Goal: Book appointment/travel/reservation

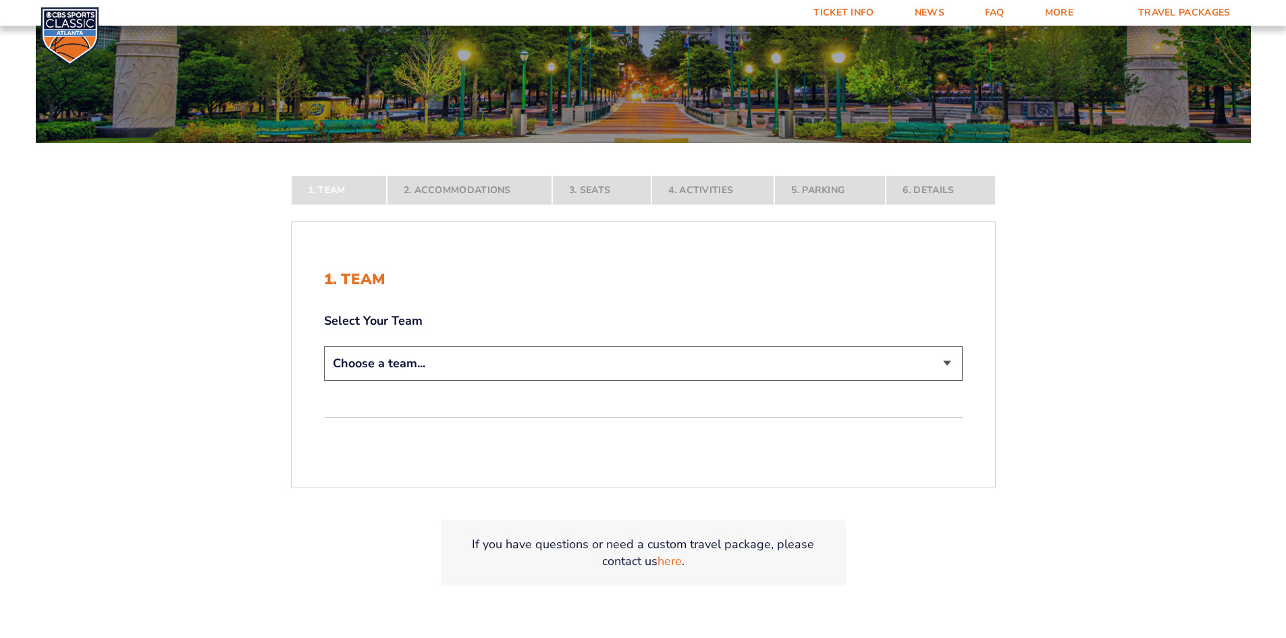
scroll to position [270, 0]
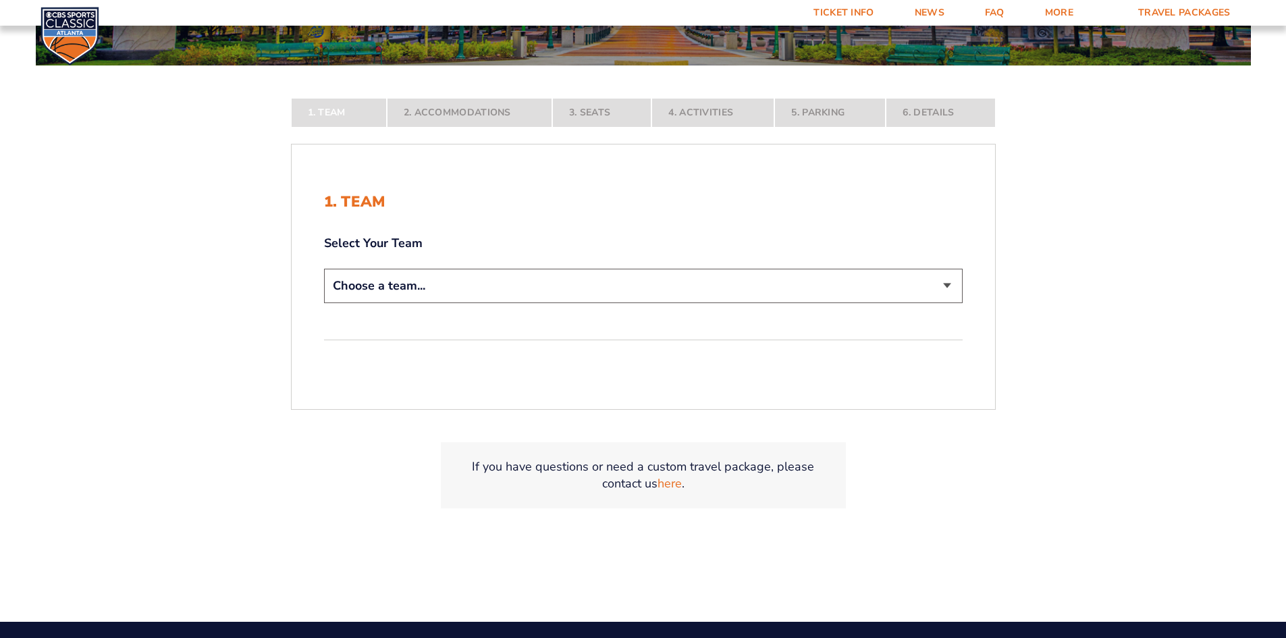
click at [428, 287] on select "Choose a team... [US_STATE] Wildcats [US_STATE] State Buckeyes [US_STATE] Tar H…" at bounding box center [643, 286] width 639 height 34
select select "12956"
click at [324, 303] on select "Choose a team... [US_STATE] Wildcats [US_STATE] State Buckeyes [US_STATE] Tar H…" at bounding box center [643, 286] width 639 height 34
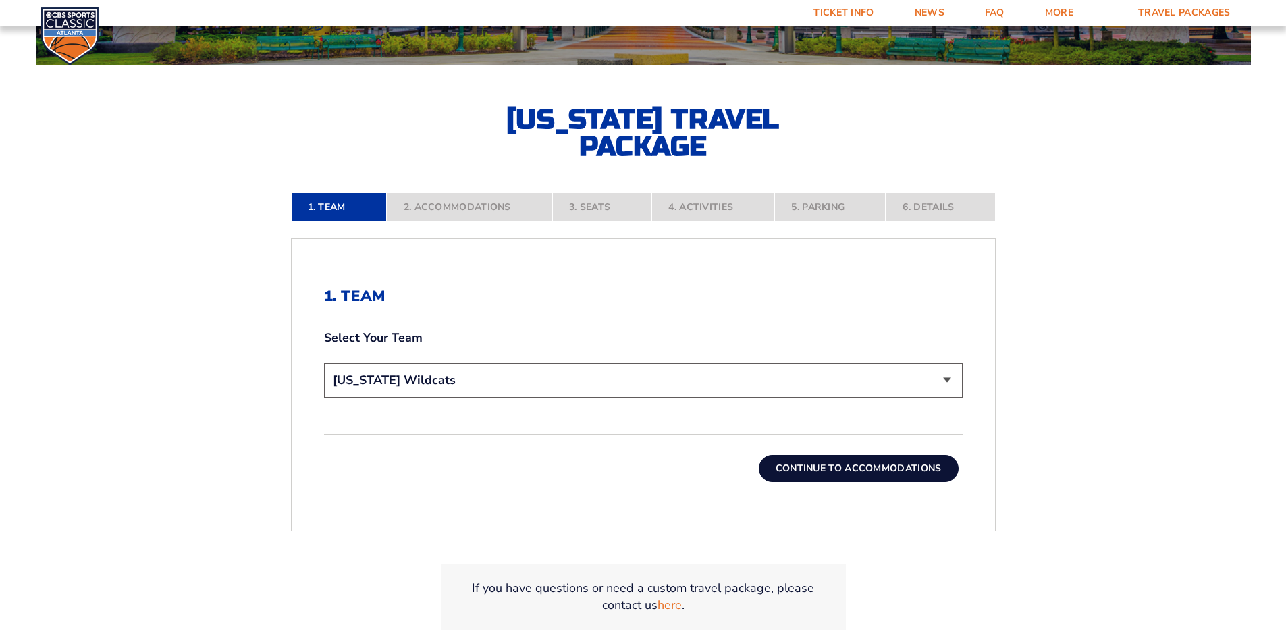
click at [805, 472] on button "Continue To Accommodations" at bounding box center [859, 468] width 200 height 27
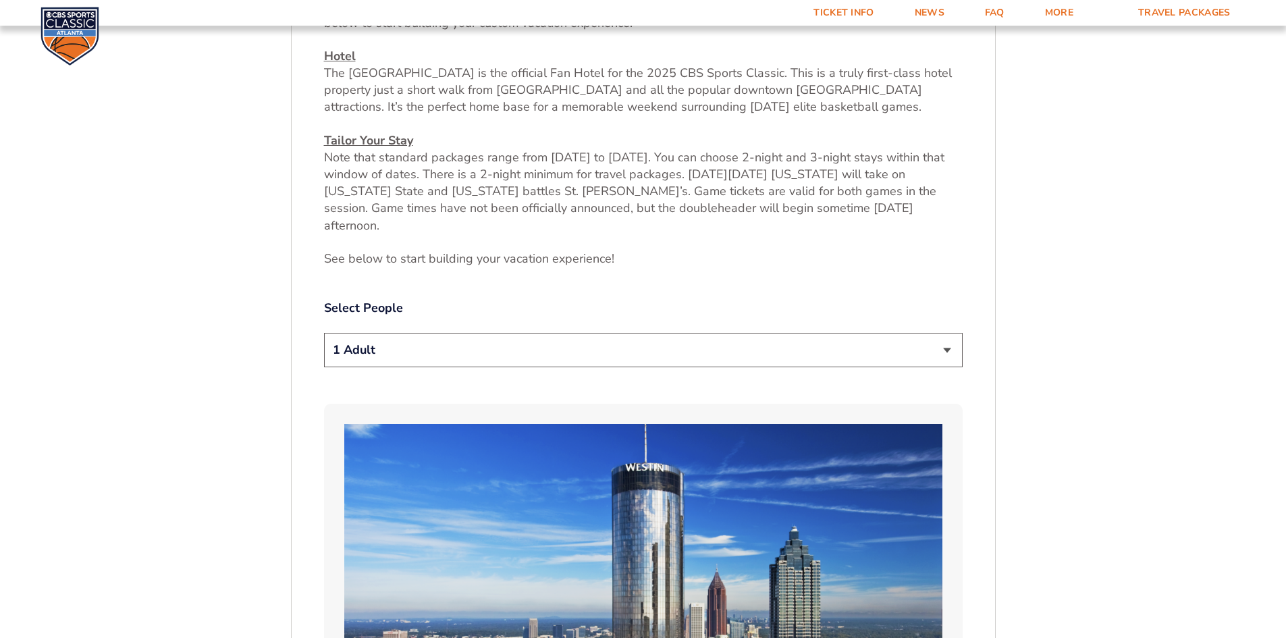
scroll to position [639, 0]
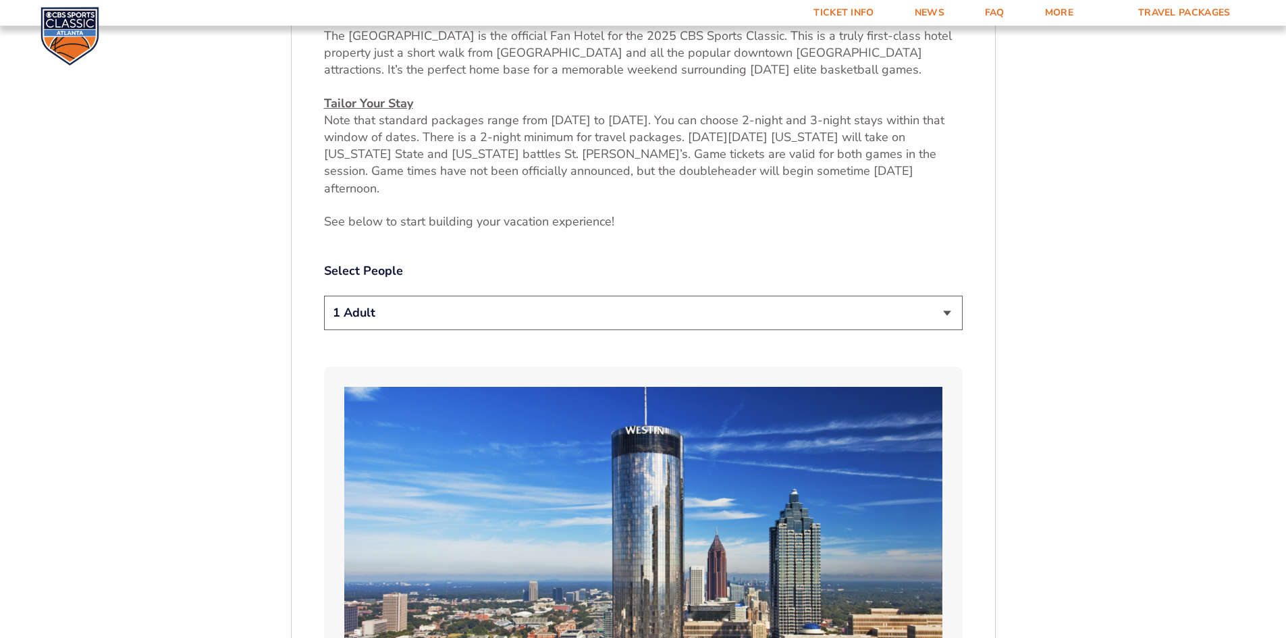
click at [945, 299] on select "1 Adult 2 Adults 3 Adults 4 Adults 2 Adults + 1 Child 2 Adults + 2 Children 2 A…" at bounding box center [643, 313] width 639 height 34
select select "2 Adults"
click at [324, 296] on select "1 Adult 2 Adults 3 Adults 4 Adults 2 Adults + 1 Child 2 Adults + 2 Children 2 A…" at bounding box center [643, 313] width 639 height 34
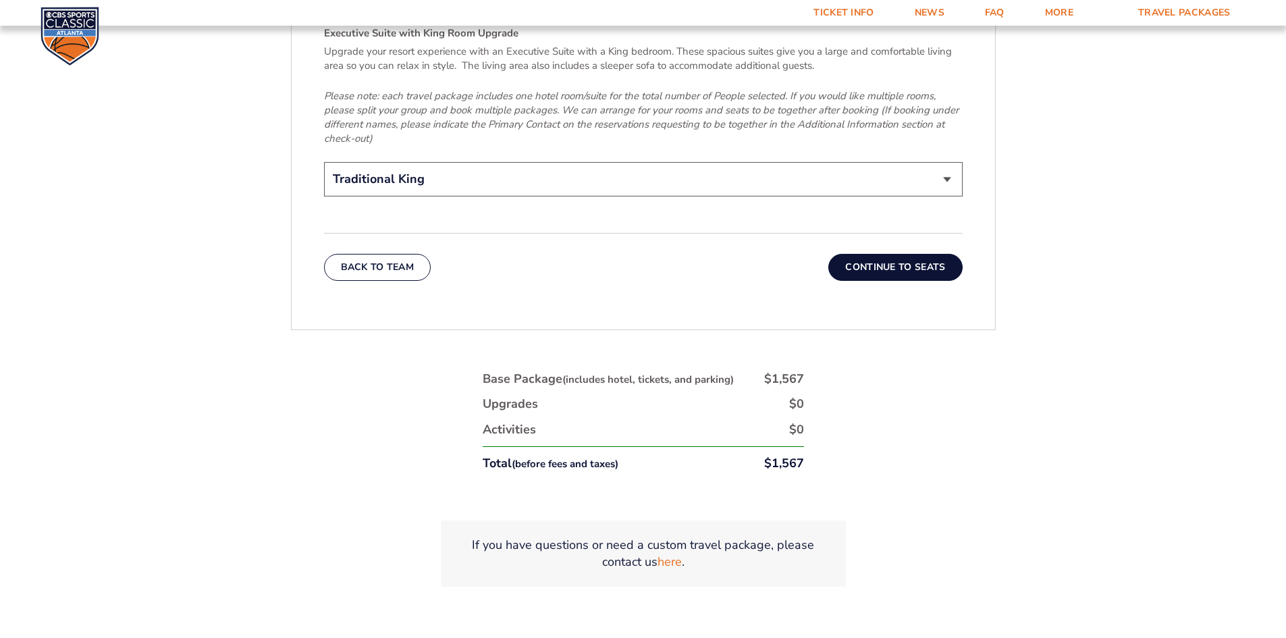
scroll to position [2193, 0]
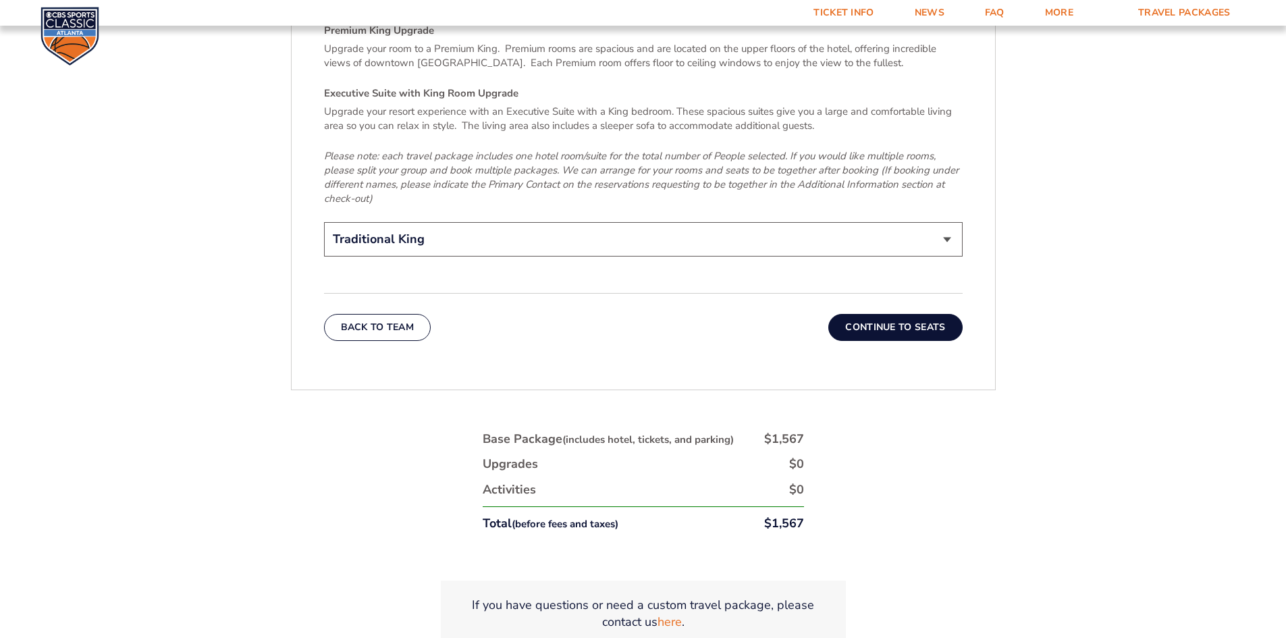
click at [943, 314] on button "Continue To Seats" at bounding box center [896, 327] width 134 height 27
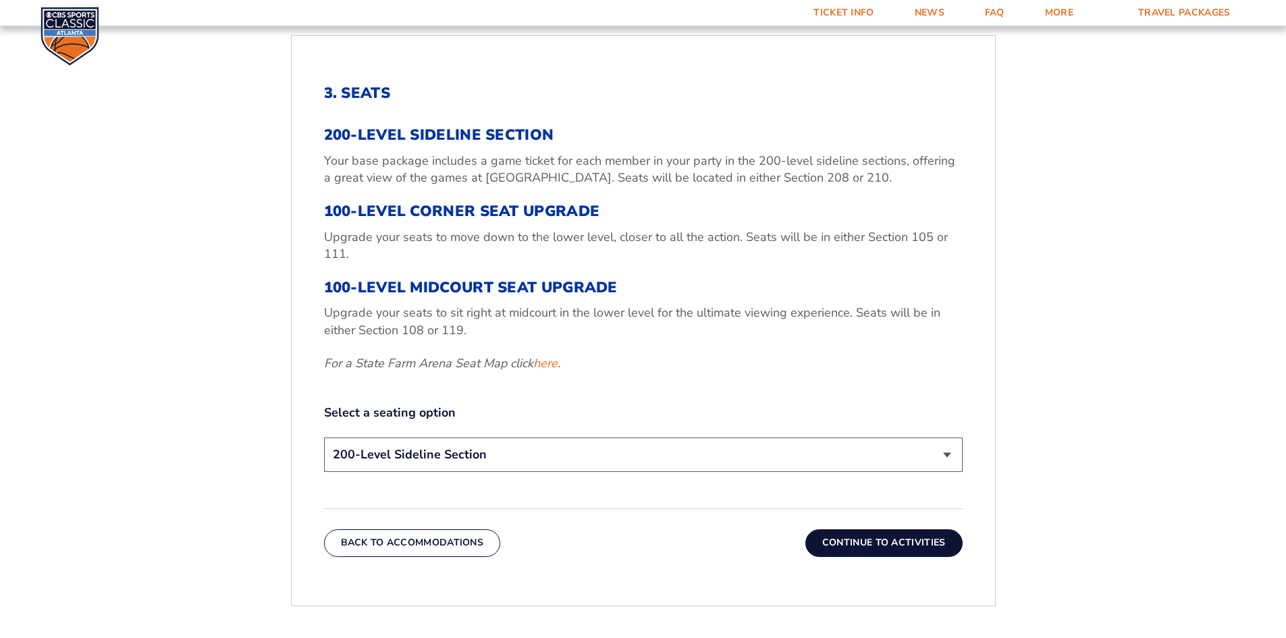
scroll to position [504, 0]
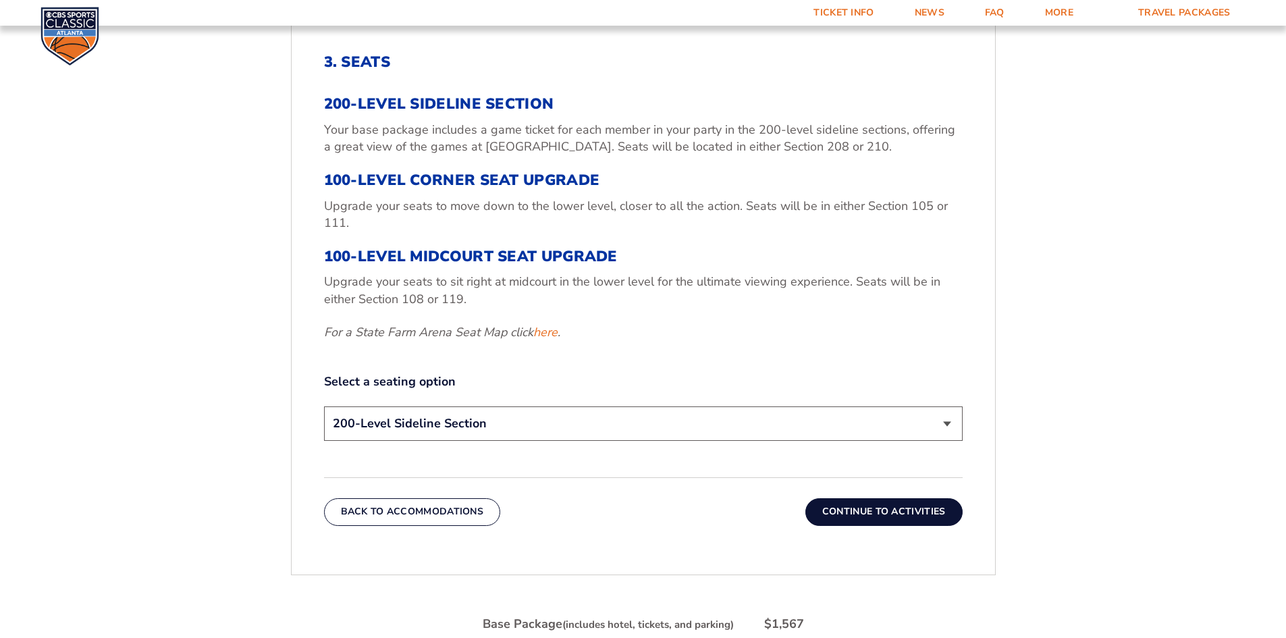
click at [941, 422] on select "200-Level Sideline Section 100-Level Corner Seat Upgrade (+$120 per person) 100…" at bounding box center [643, 424] width 639 height 34
click at [0, 340] on form "[US_STATE] [US_STATE] Travel Package [US_STATE][GEOGRAPHIC_DATA] [US_STATE] Sta…" at bounding box center [643, 196] width 1286 height 1401
click at [853, 13] on link "Ticket Info" at bounding box center [843, 13] width 101 height 26
